Goal: Task Accomplishment & Management: Complete application form

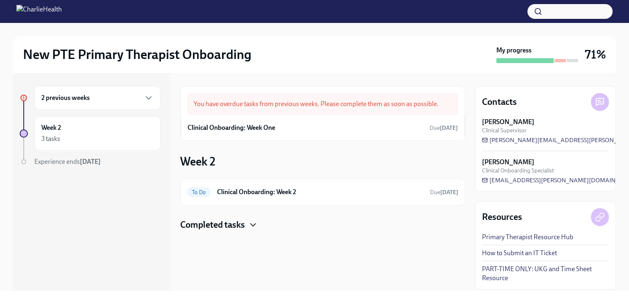
click at [255, 226] on icon "button" at bounding box center [253, 225] width 10 height 10
click at [153, 103] on div "2 previous weeks" at bounding box center [97, 98] width 126 height 24
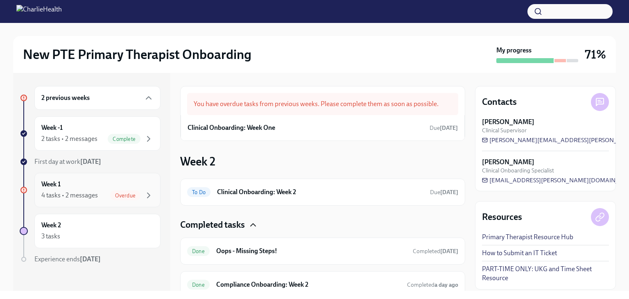
click at [121, 189] on div "Week 1 4 tasks • 2 messages Overdue" at bounding box center [97, 190] width 112 height 20
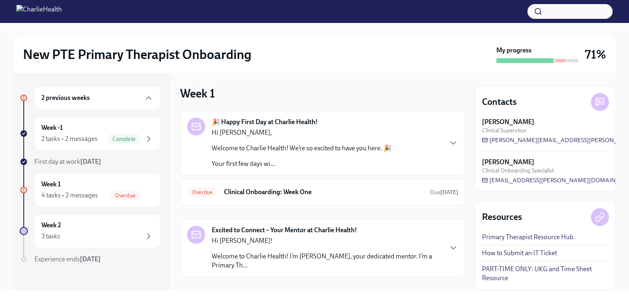
click at [468, 194] on div "2 previous weeks Week -1 2 tasks • 2 messages Complete First day at work [DATE]…" at bounding box center [314, 182] width 602 height 218
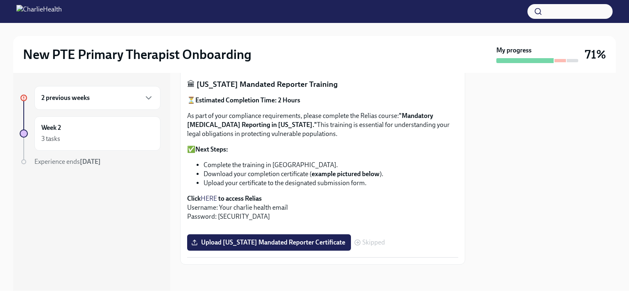
scroll to position [505, 0]
click at [241, 194] on strong "to access Relias" at bounding box center [239, 198] width 43 height 8
click at [209, 194] on link "HERE" at bounding box center [209, 198] width 16 height 8
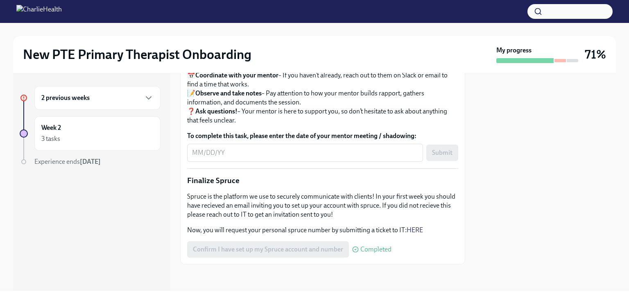
scroll to position [923, 0]
click at [327, 158] on textarea "To complete this task, please enter the date of your mentor meeting / shadowing:" at bounding box center [305, 153] width 226 height 10
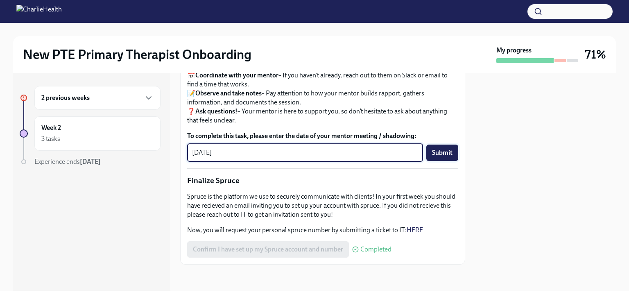
type textarea "[DATE]"
click at [434, 157] on span "Submit" at bounding box center [442, 153] width 20 height 8
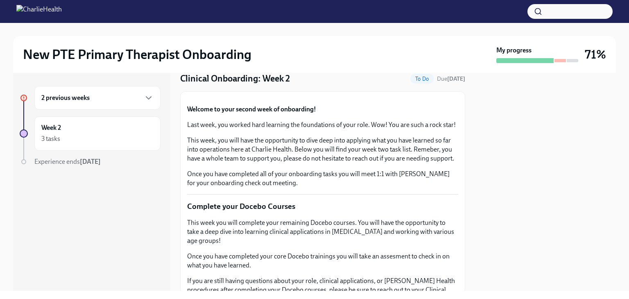
scroll to position [0, 0]
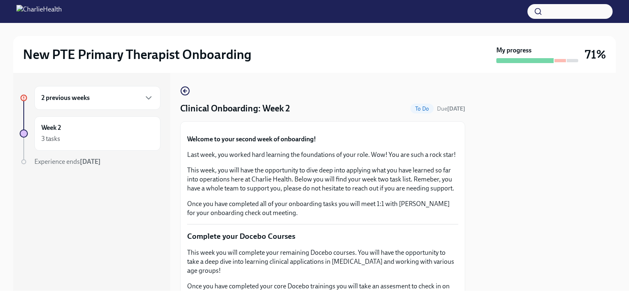
click at [516, 84] on div at bounding box center [545, 182] width 141 height 218
